Goal: Task Accomplishment & Management: Manage account settings

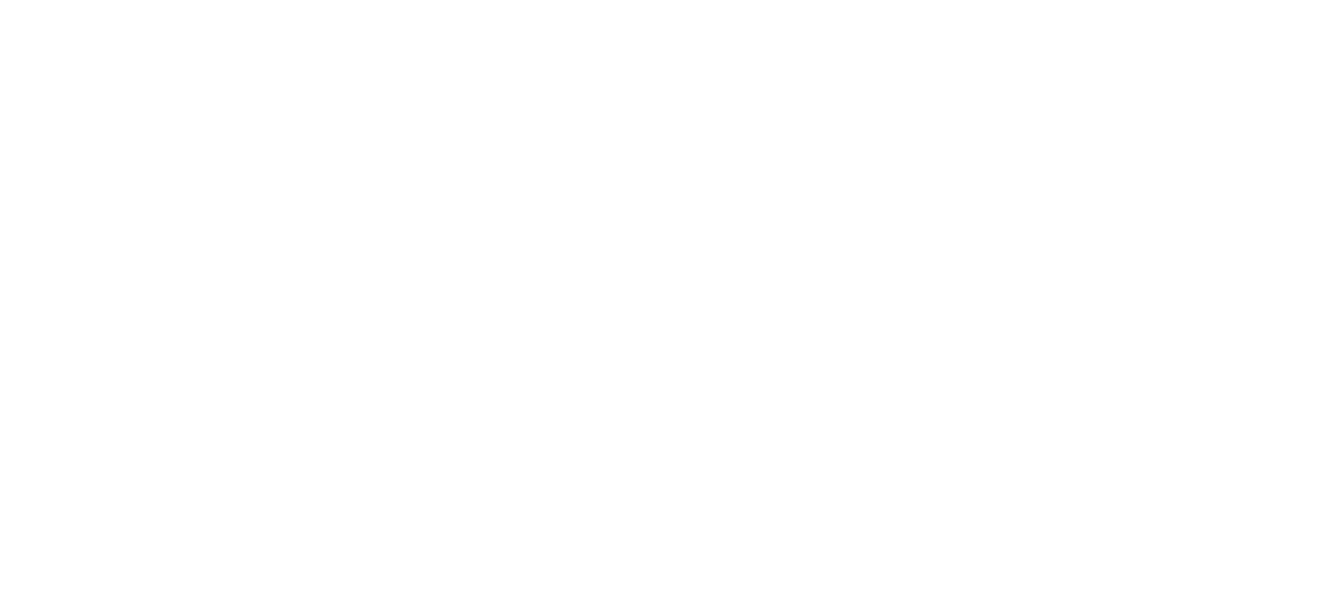
select select ""applied""
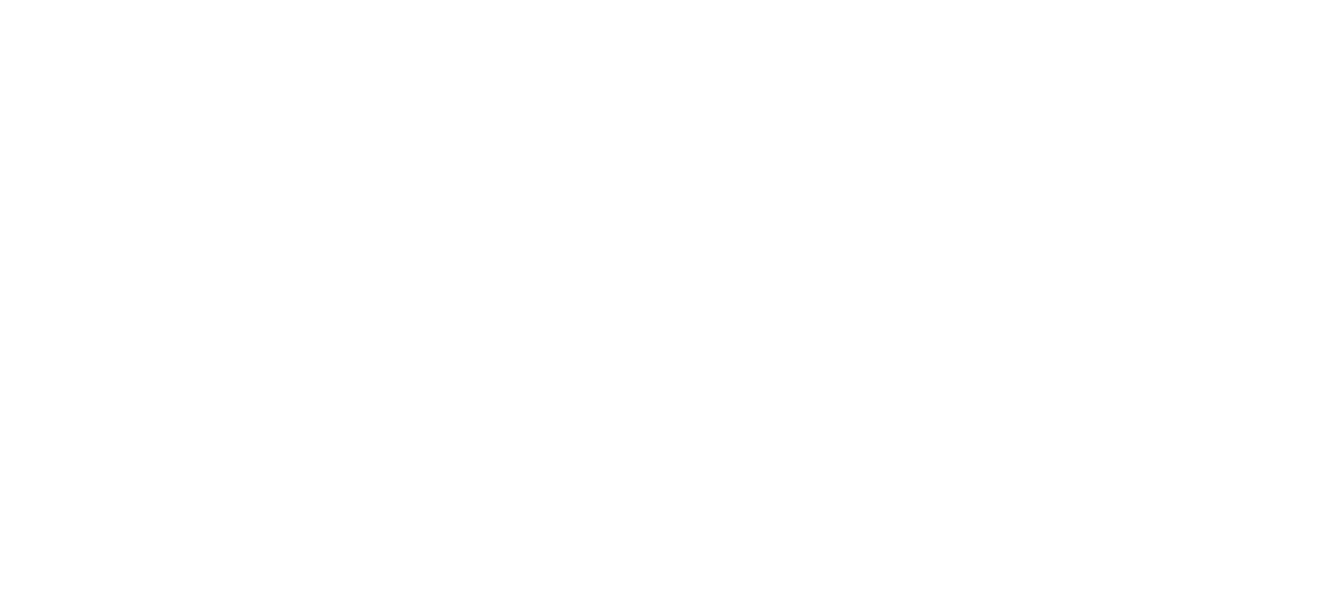
select select ""applied""
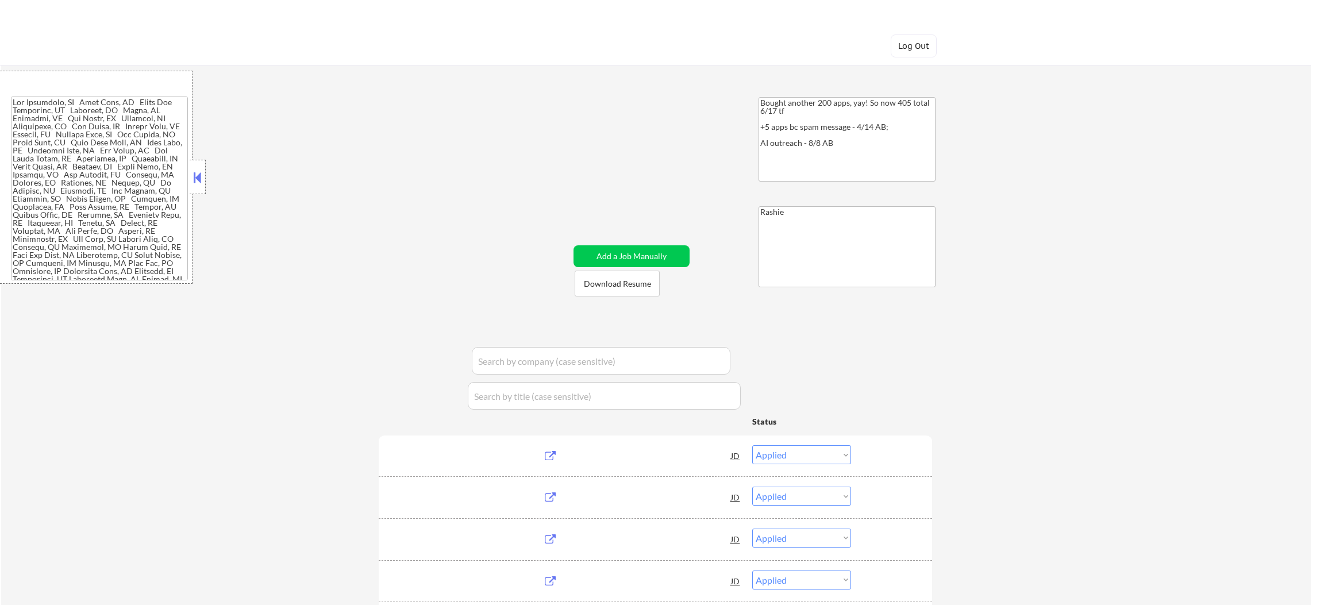
select select ""pending""
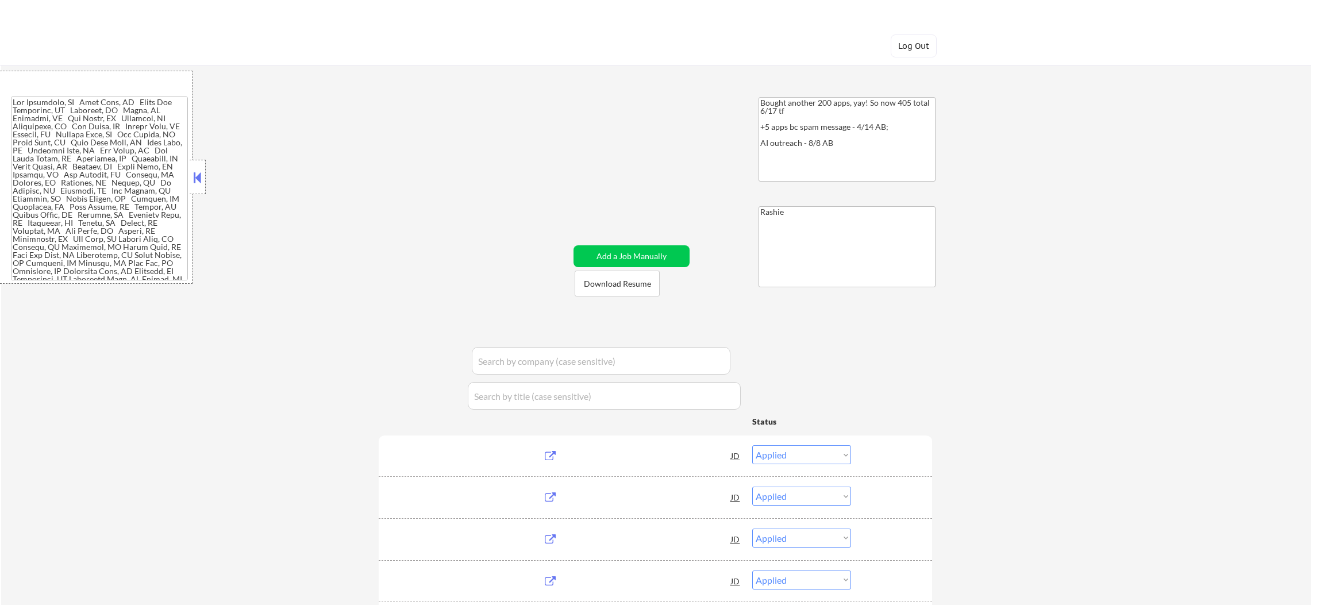
select select ""pending""
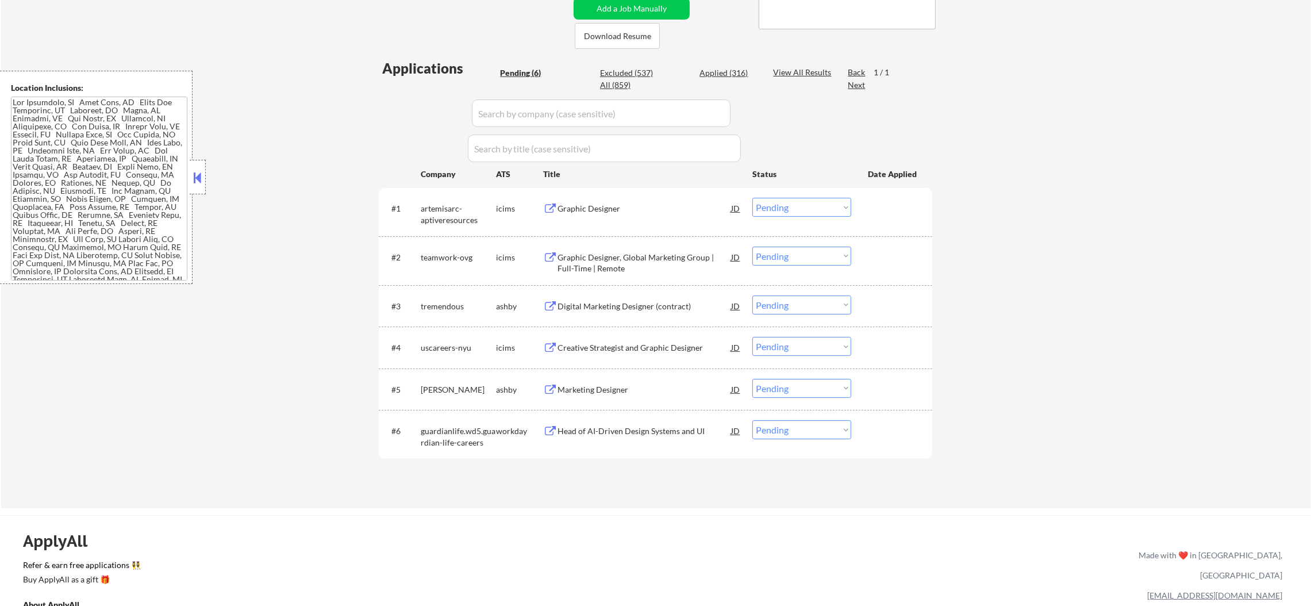
scroll to position [258, 0]
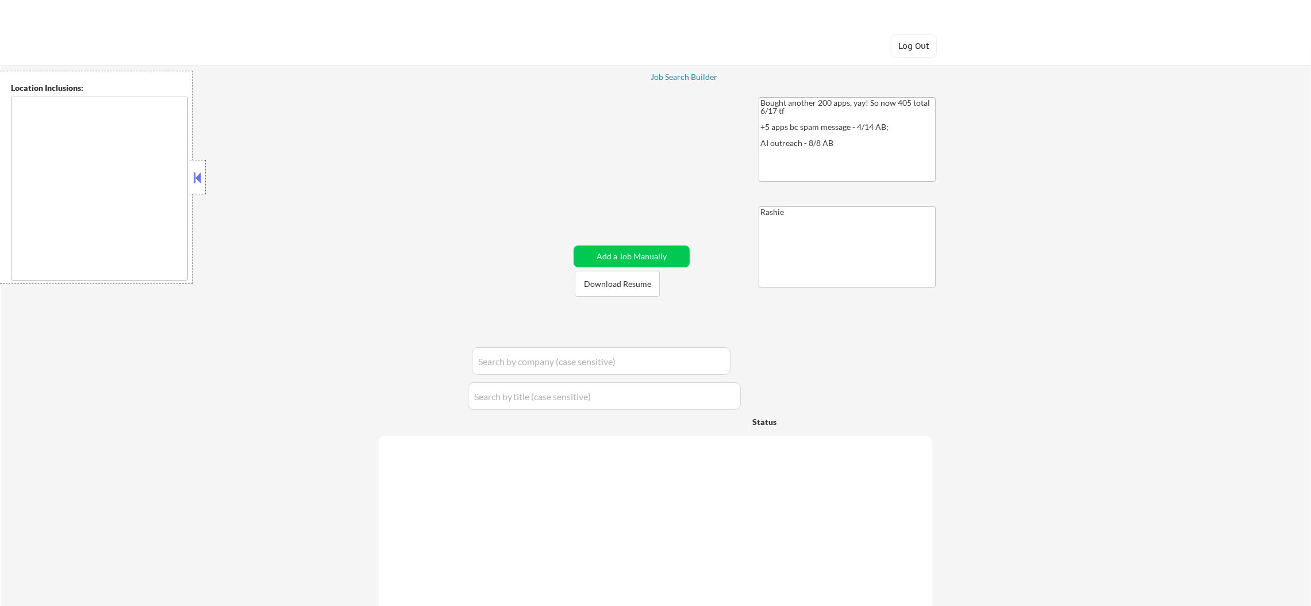
type textarea "[GEOGRAPHIC_DATA], [GEOGRAPHIC_DATA] [GEOGRAPHIC_DATA], [GEOGRAPHIC_DATA] [GEOG…"
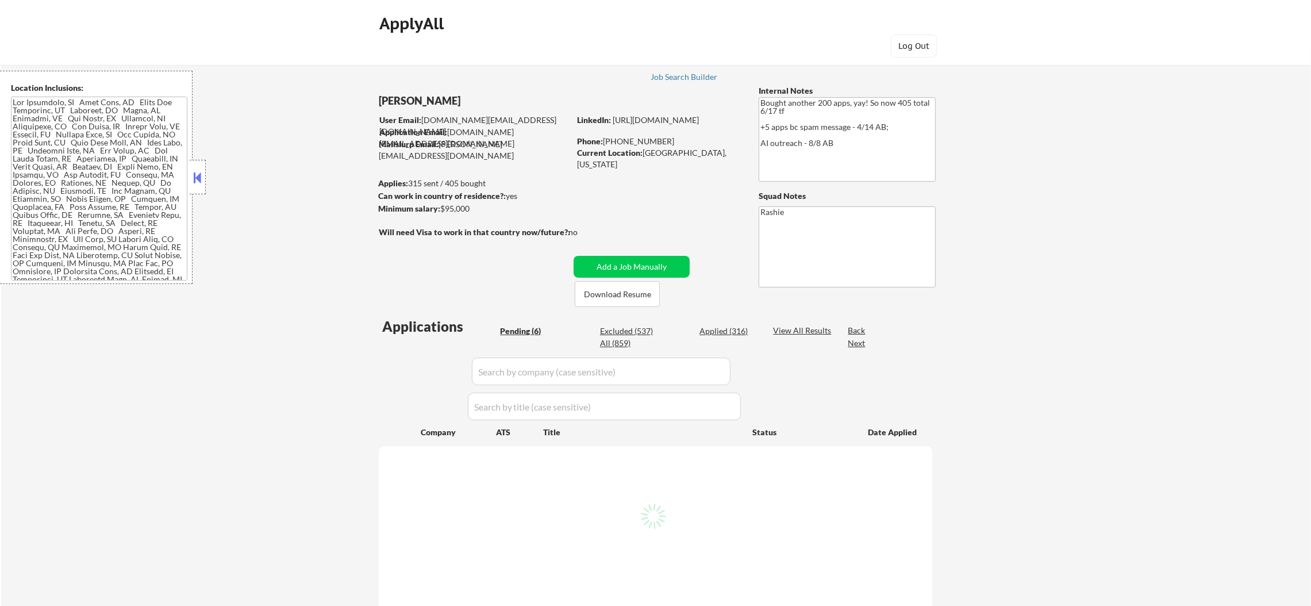
select select ""pending""
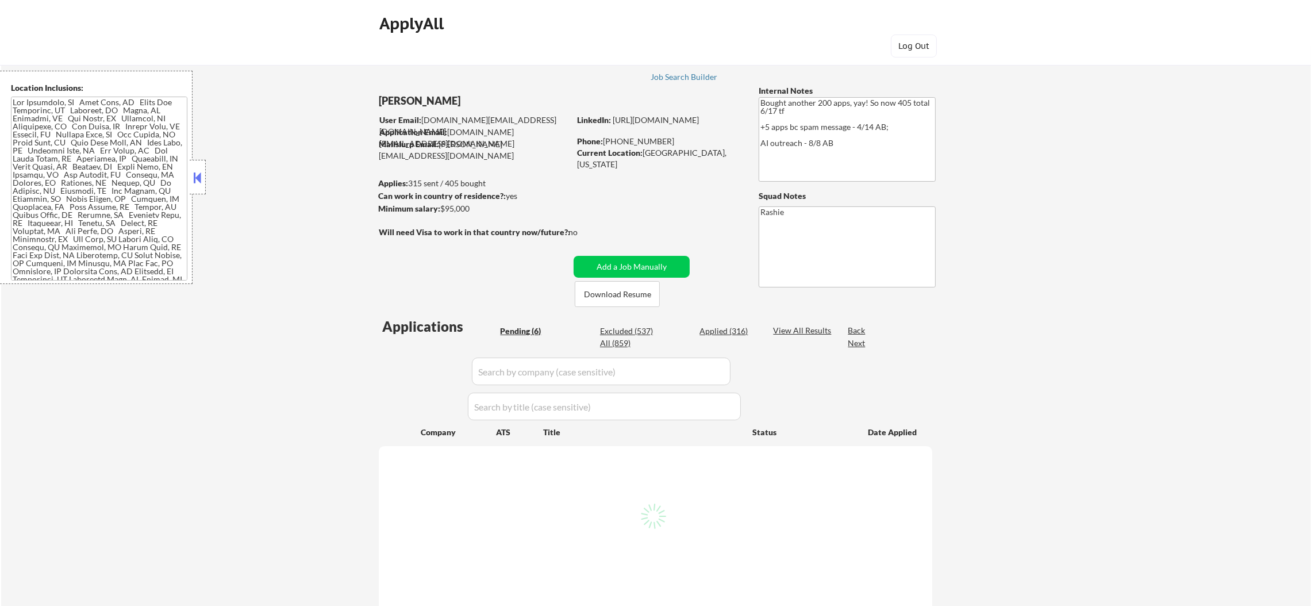
select select ""pending""
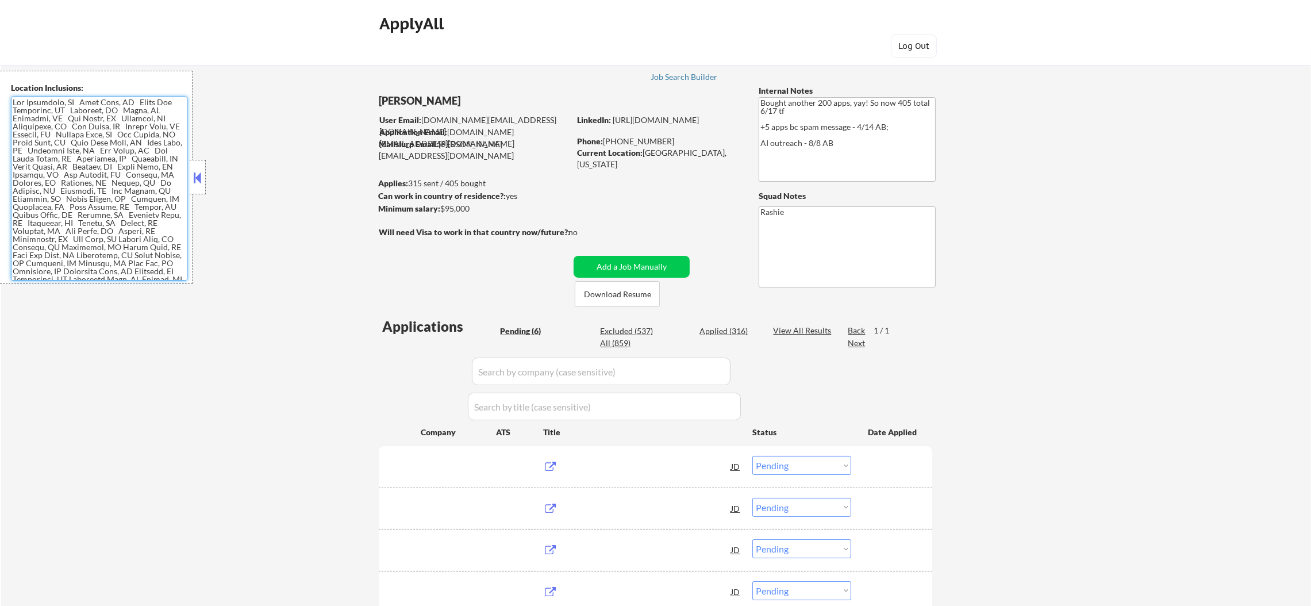
click at [79, 168] on textarea at bounding box center [99, 189] width 176 height 184
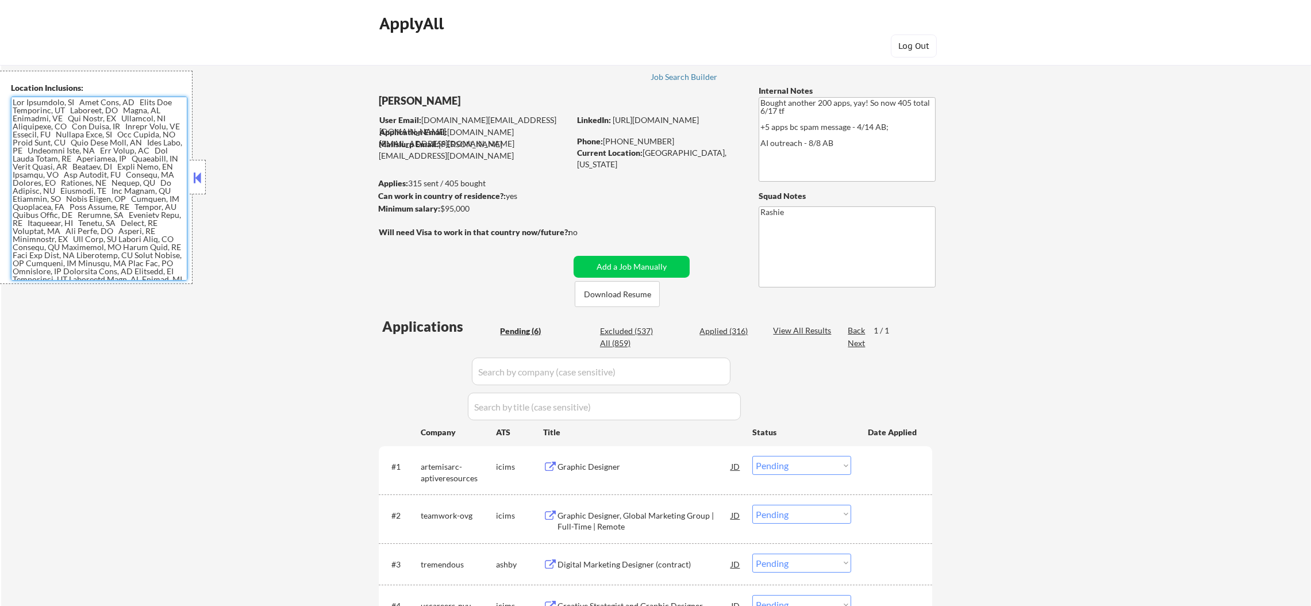
click at [122, 153] on textarea at bounding box center [99, 189] width 176 height 184
click at [353, 154] on div "← Return to /applysquad Mailslurp Inbox Job Search Builder Terence Ho User Emai…" at bounding box center [656, 406] width 1310 height 720
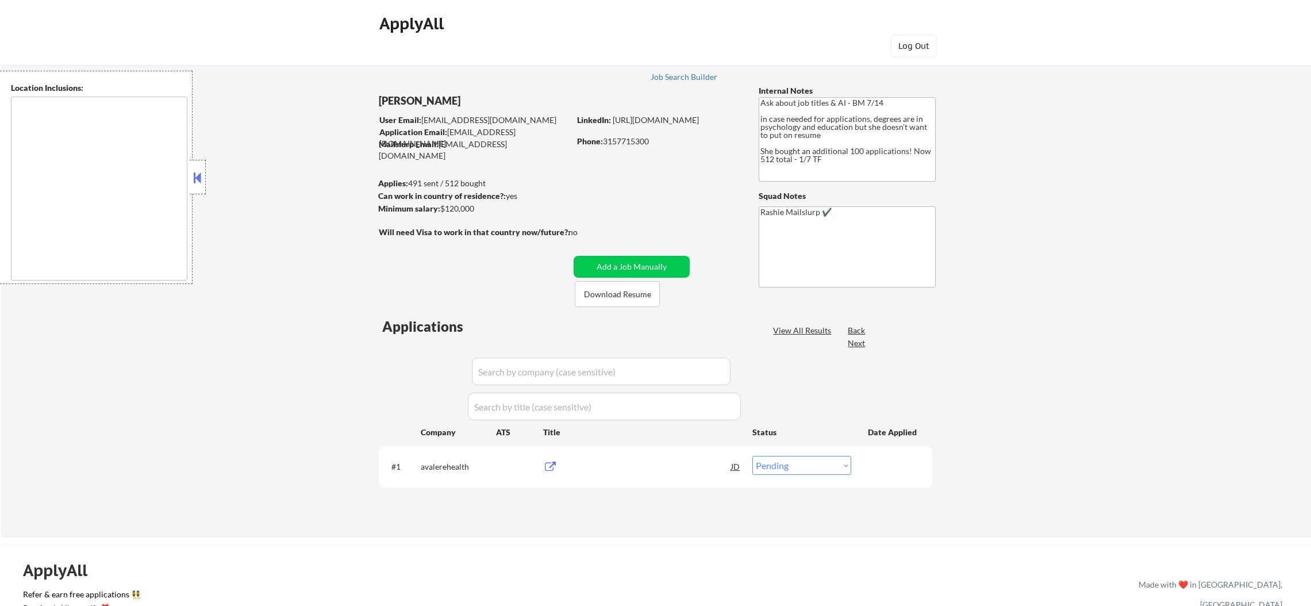
select select ""pending""
type textarea "remote"
